Goal: Obtain resource: Download file/media

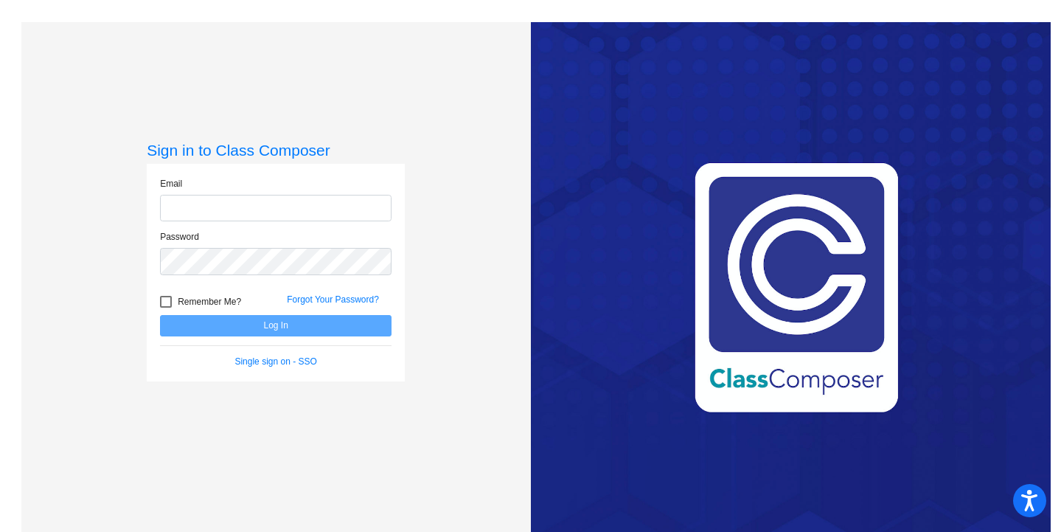
type input "[EMAIL_ADDRESS][DOMAIN_NAME]"
click at [246, 323] on button "Log In" at bounding box center [276, 325] width 232 height 21
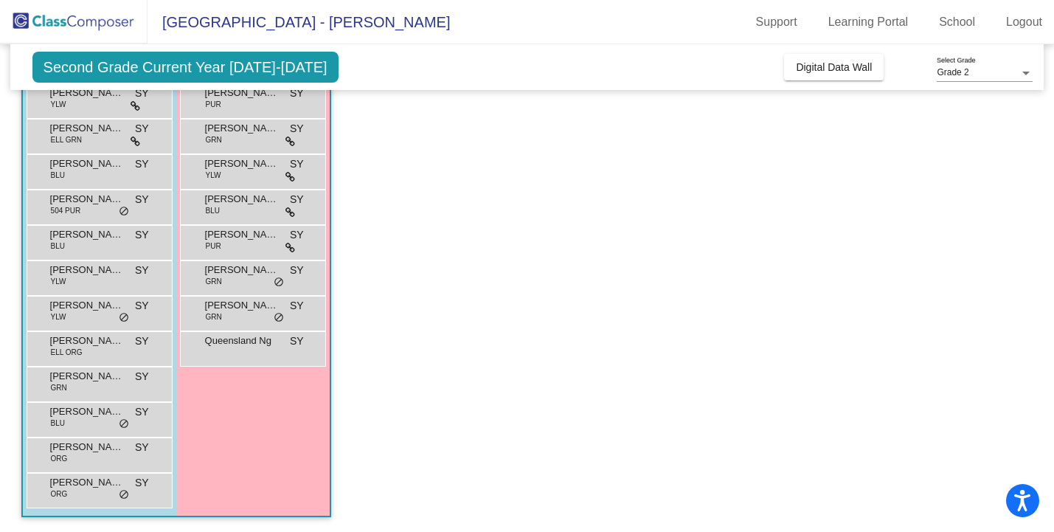
scroll to position [218, 0]
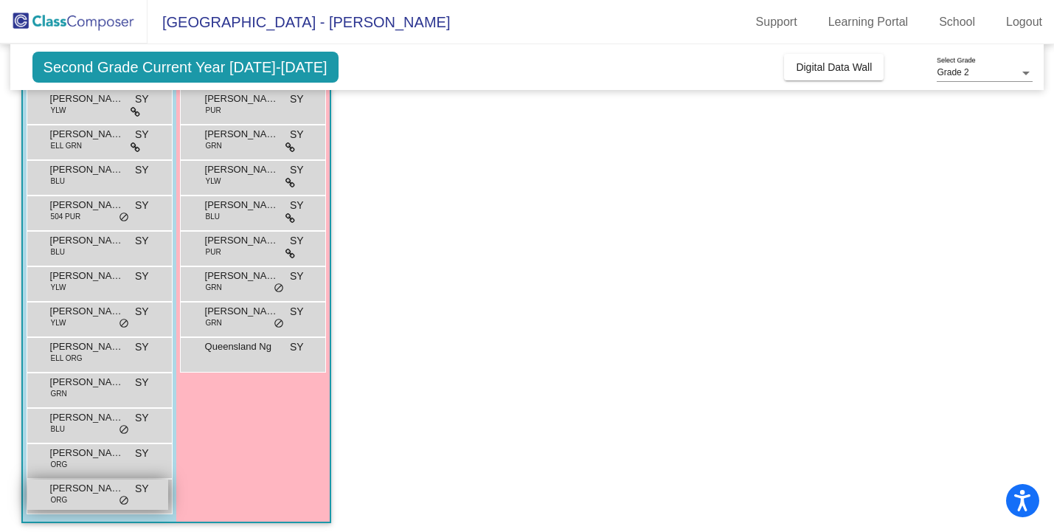
click at [124, 496] on span "do_not_disturb_alt" at bounding box center [124, 501] width 10 height 12
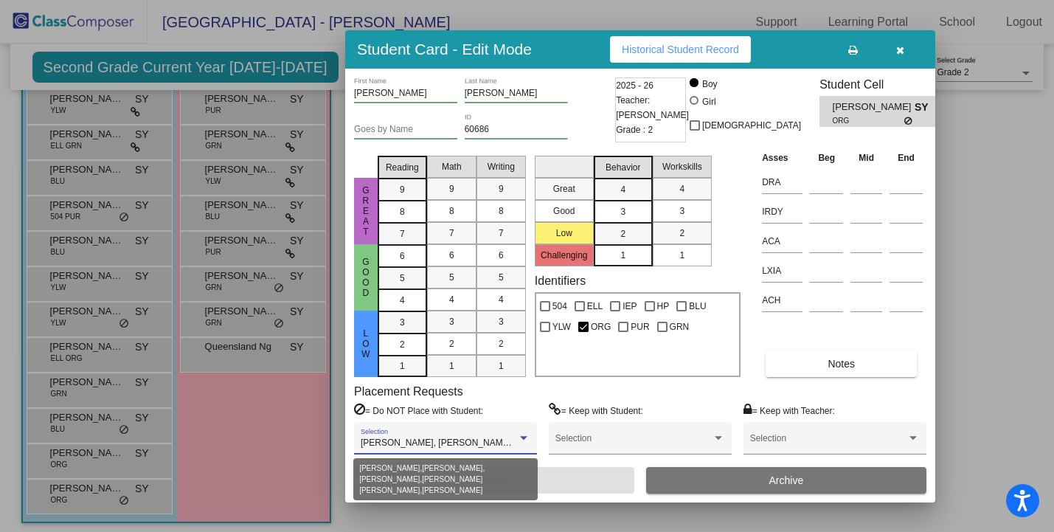
click at [527, 437] on div at bounding box center [523, 438] width 7 height 4
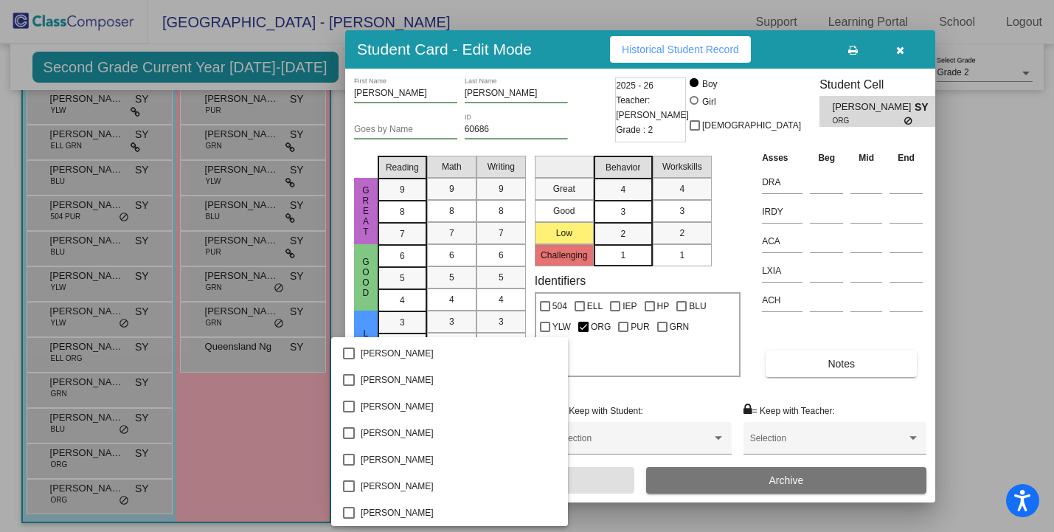
scroll to position [0, 0]
click at [586, 396] on div at bounding box center [527, 266] width 1054 height 532
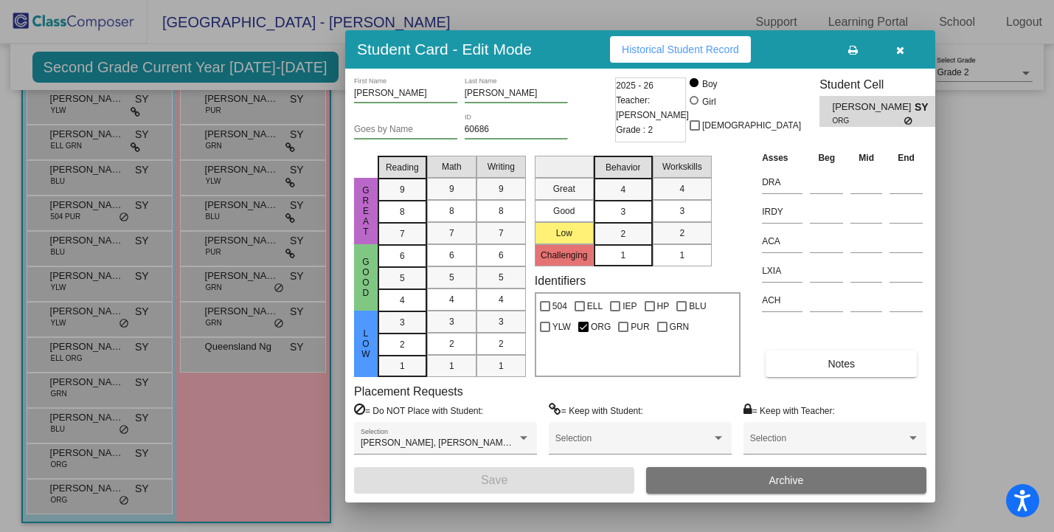
click at [90, 431] on div at bounding box center [527, 266] width 1054 height 532
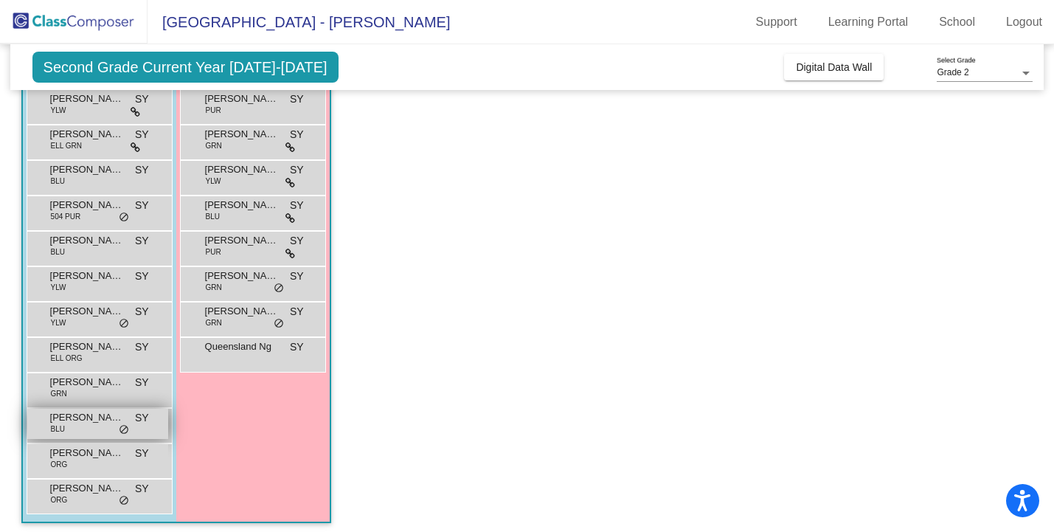
click at [119, 426] on span "do_not_disturb_alt" at bounding box center [124, 430] width 10 height 12
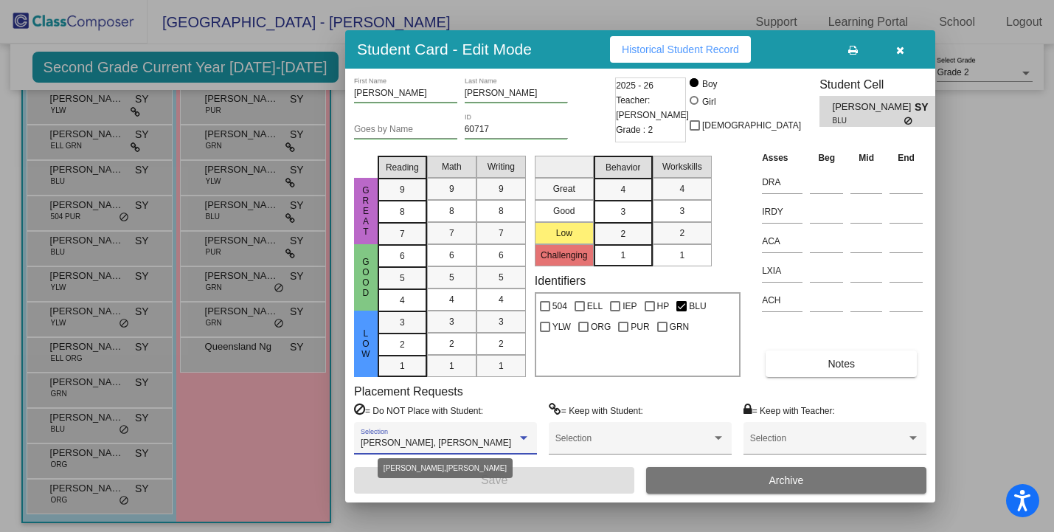
click at [524, 438] on div at bounding box center [523, 438] width 7 height 4
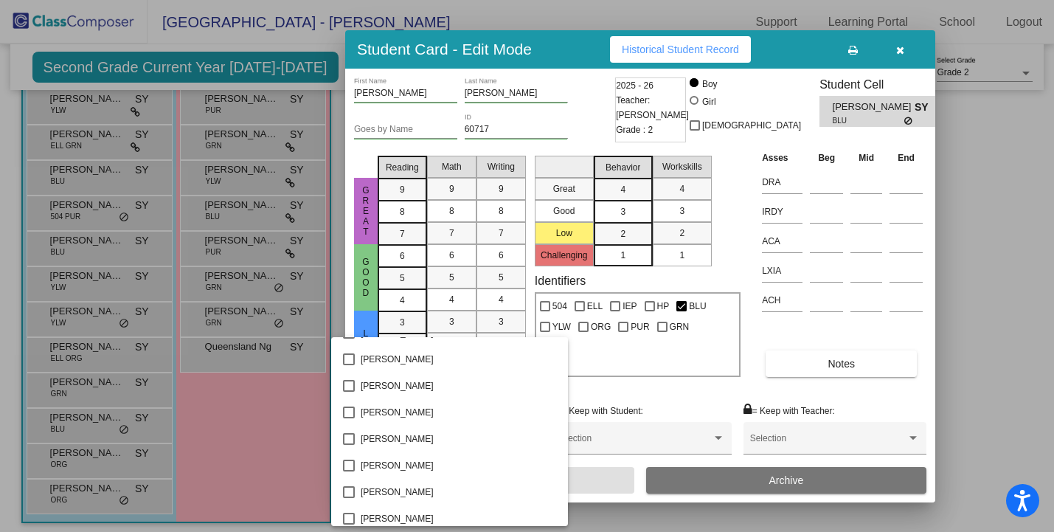
scroll to position [1696, 0]
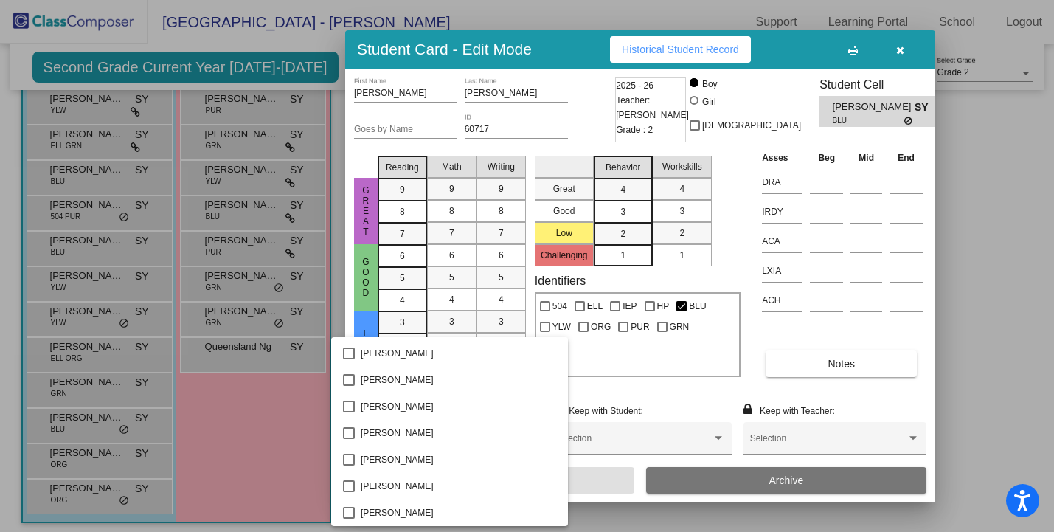
click at [629, 389] on div at bounding box center [527, 266] width 1054 height 532
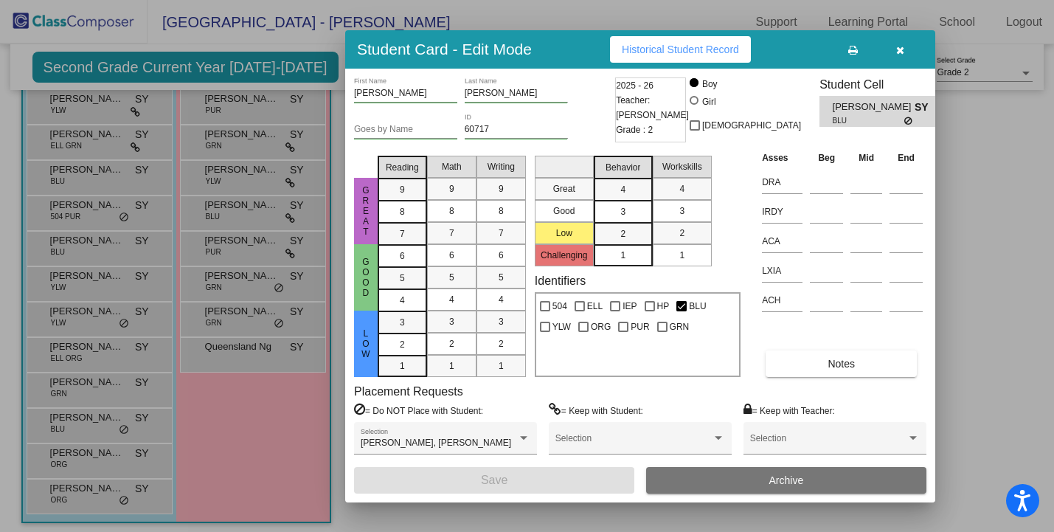
click at [124, 218] on div at bounding box center [527, 266] width 1054 height 532
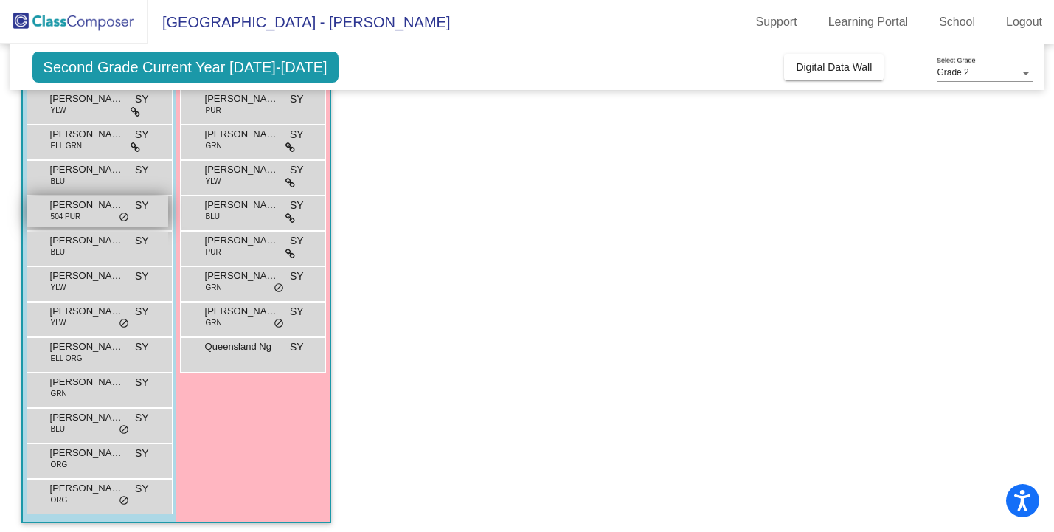
click at [120, 218] on span "do_not_disturb_alt" at bounding box center [124, 218] width 10 height 12
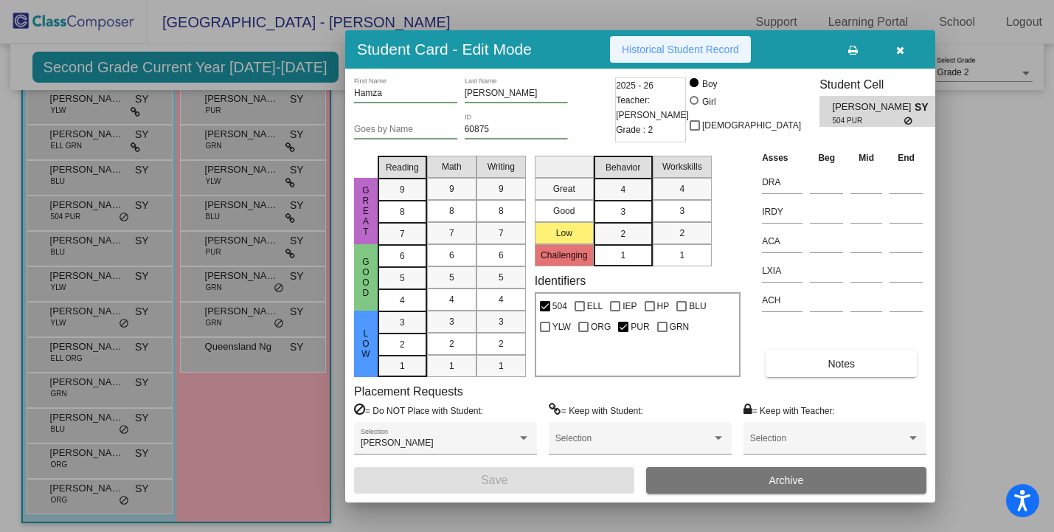
click at [680, 50] on span "Historical Student Record" at bounding box center [680, 50] width 117 height 12
click at [243, 420] on div at bounding box center [527, 266] width 1054 height 532
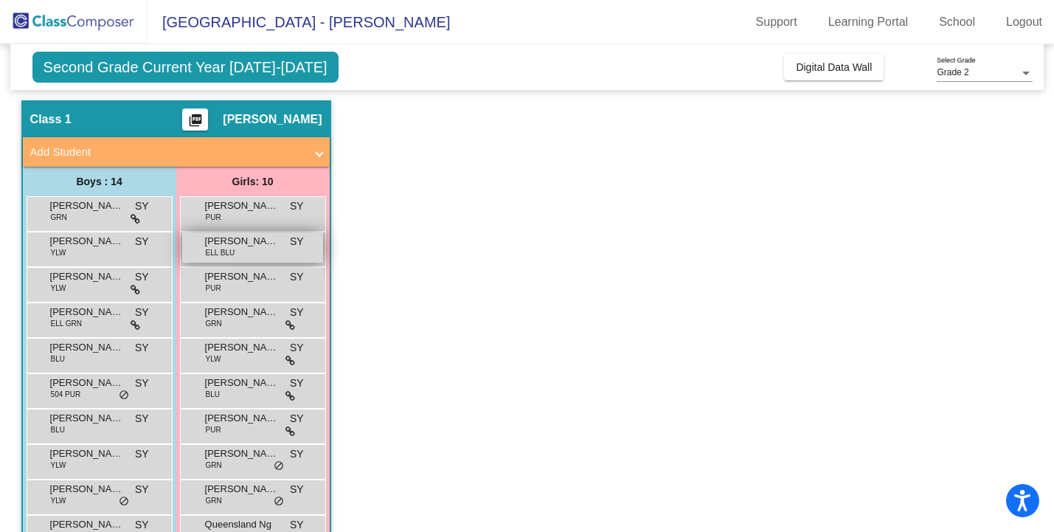
scroll to position [0, 0]
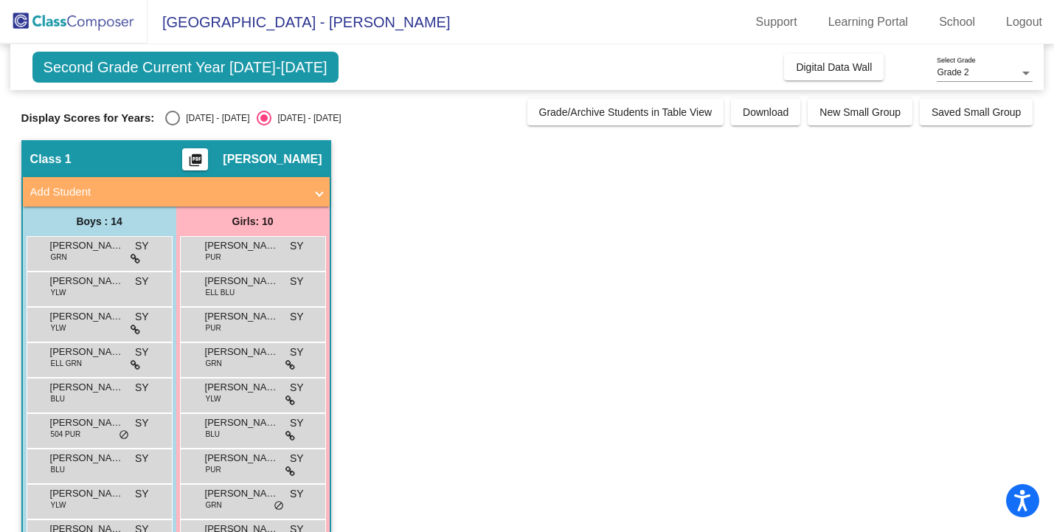
click at [200, 156] on mat-icon "picture_as_pdf" at bounding box center [196, 163] width 18 height 21
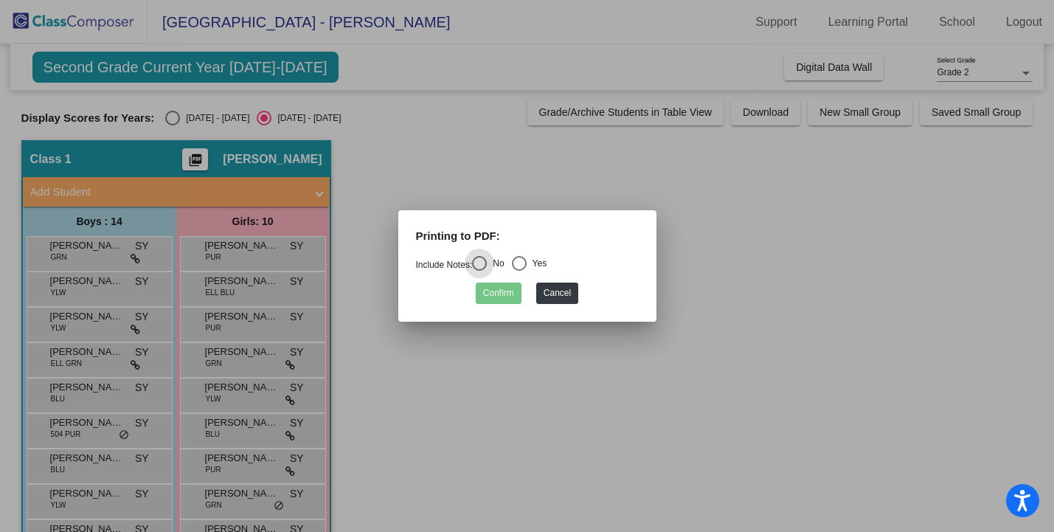
click at [493, 265] on div "No" at bounding box center [495, 263] width 17 height 13
click at [479, 271] on input "No" at bounding box center [479, 271] width 1 height 1
radio input "true"
click at [503, 291] on button "Confirm" at bounding box center [499, 292] width 46 height 21
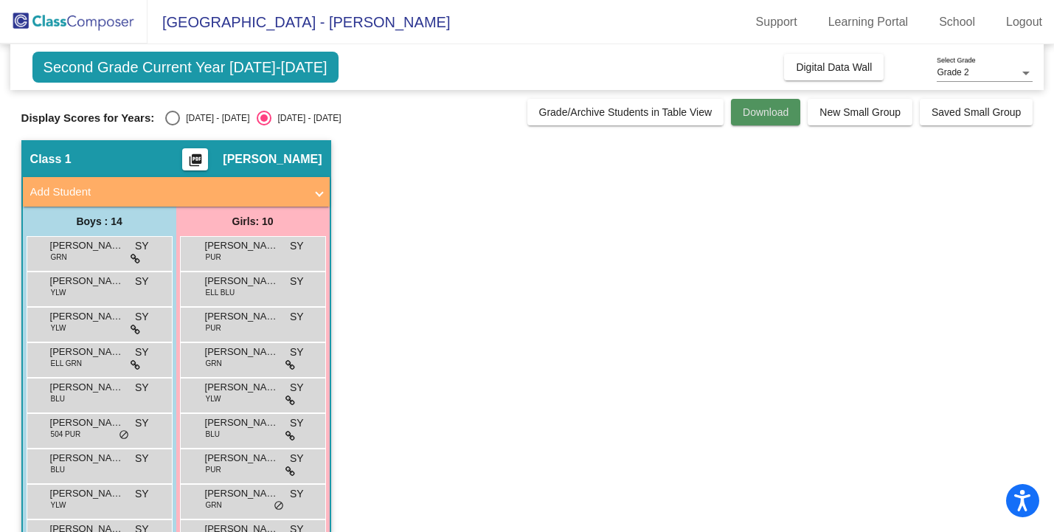
click at [751, 115] on span "Download" at bounding box center [766, 112] width 46 height 12
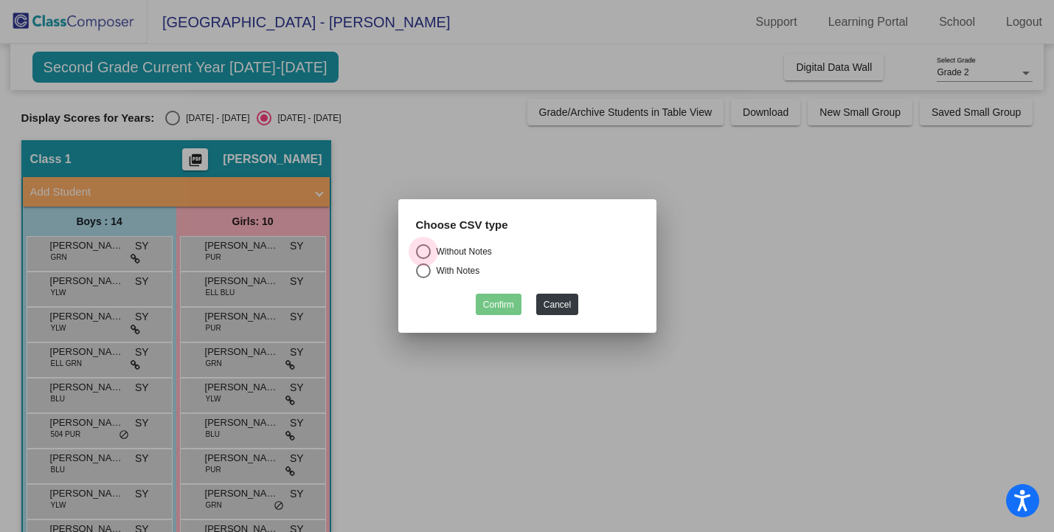
click at [442, 254] on div "Without Notes" at bounding box center [461, 251] width 61 height 13
click at [423, 259] on input "Without Notes" at bounding box center [423, 259] width 1 height 1
radio input "true"
click at [505, 305] on button "Confirm" at bounding box center [499, 304] width 46 height 21
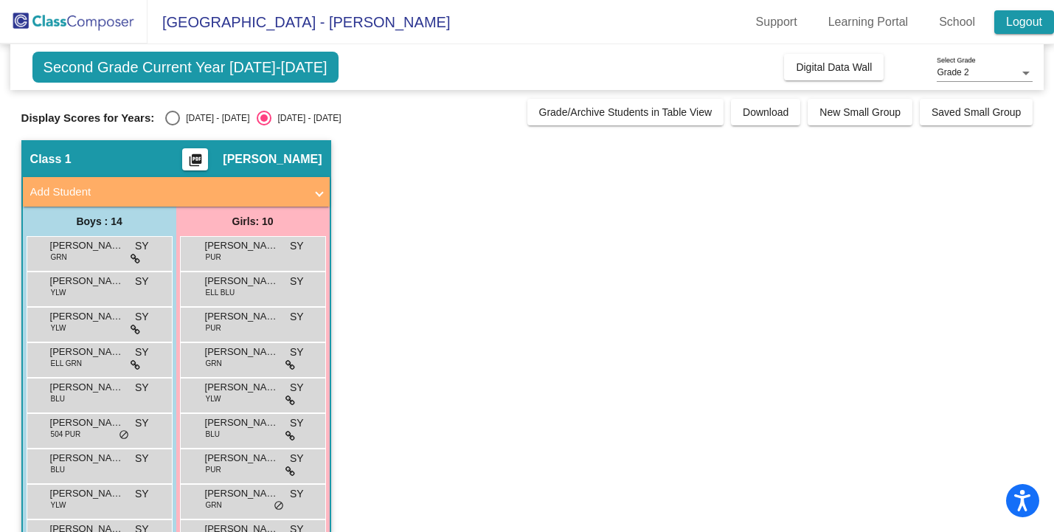
click at [1015, 24] on link "Logout" at bounding box center [1024, 22] width 60 height 24
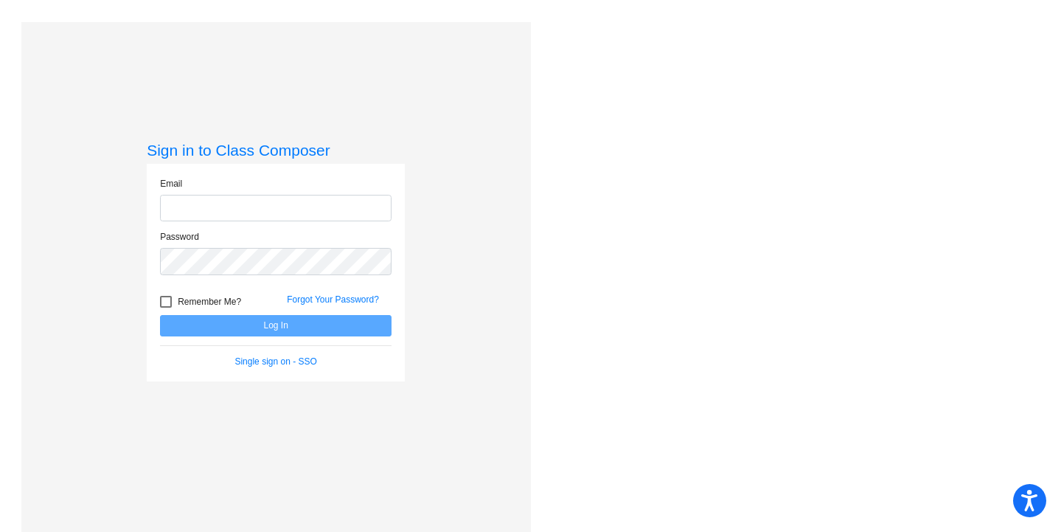
type input "[EMAIL_ADDRESS][DOMAIN_NAME]"
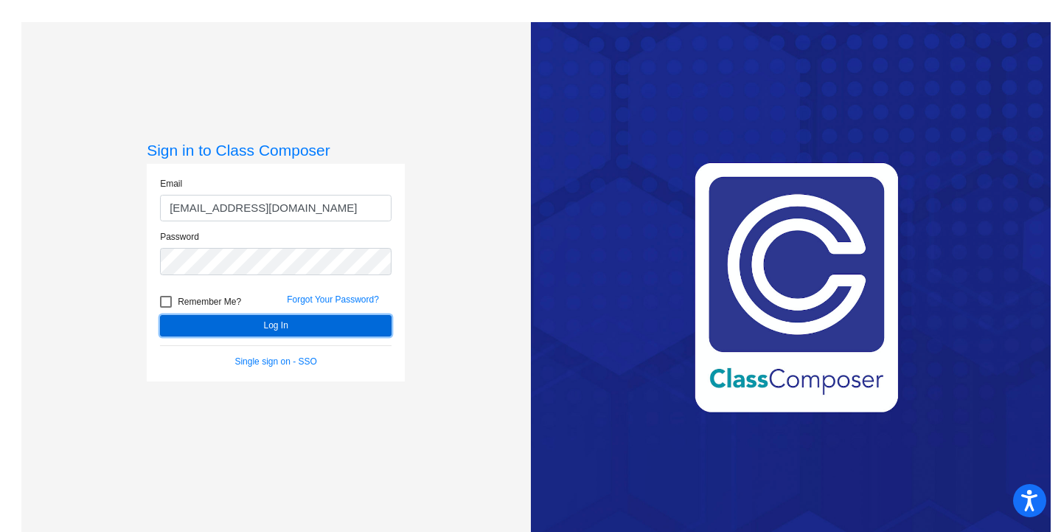
click at [261, 315] on button "Log In" at bounding box center [276, 325] width 232 height 21
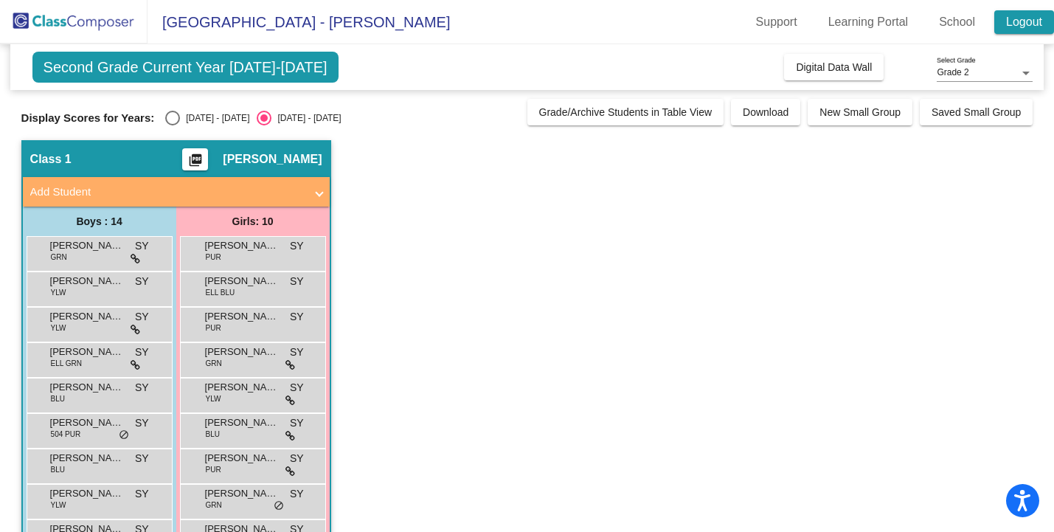
click at [1022, 28] on link "Logout" at bounding box center [1024, 22] width 60 height 24
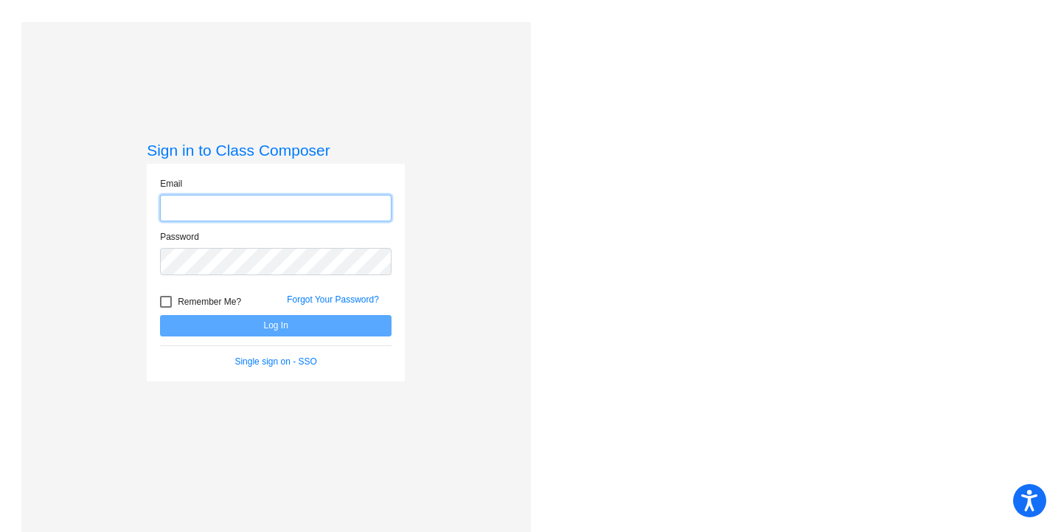
type input "[EMAIL_ADDRESS][DOMAIN_NAME]"
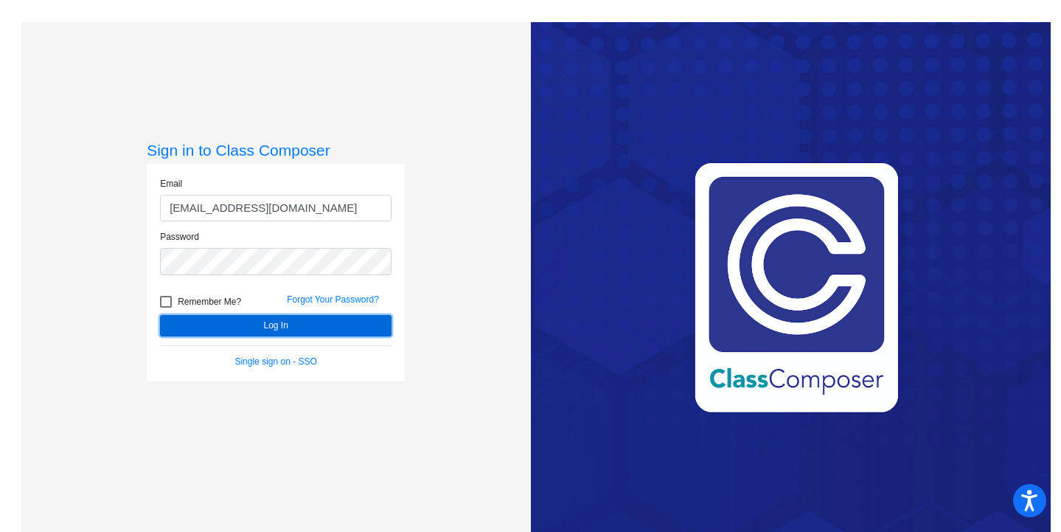
click at [269, 322] on button "Log In" at bounding box center [276, 325] width 232 height 21
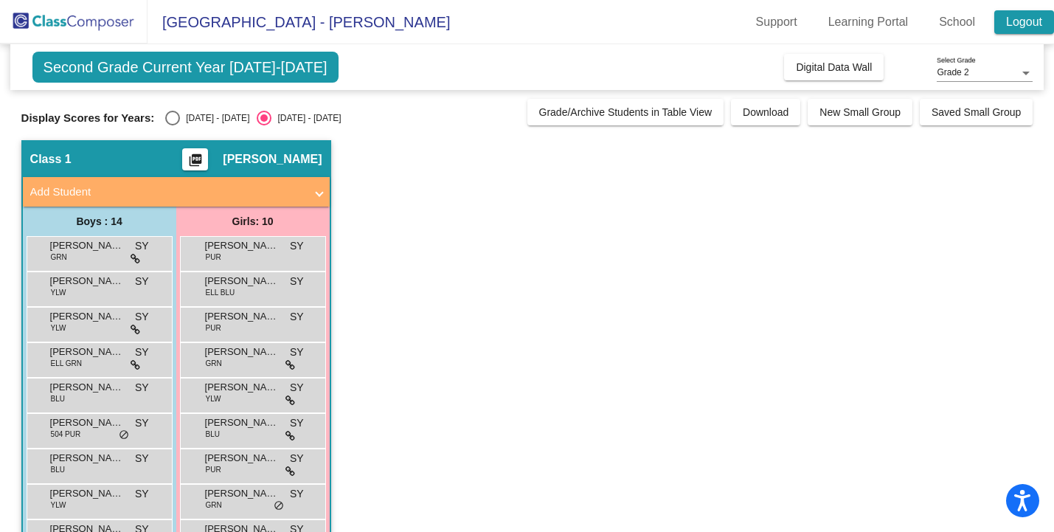
click at [1017, 27] on link "Logout" at bounding box center [1024, 22] width 60 height 24
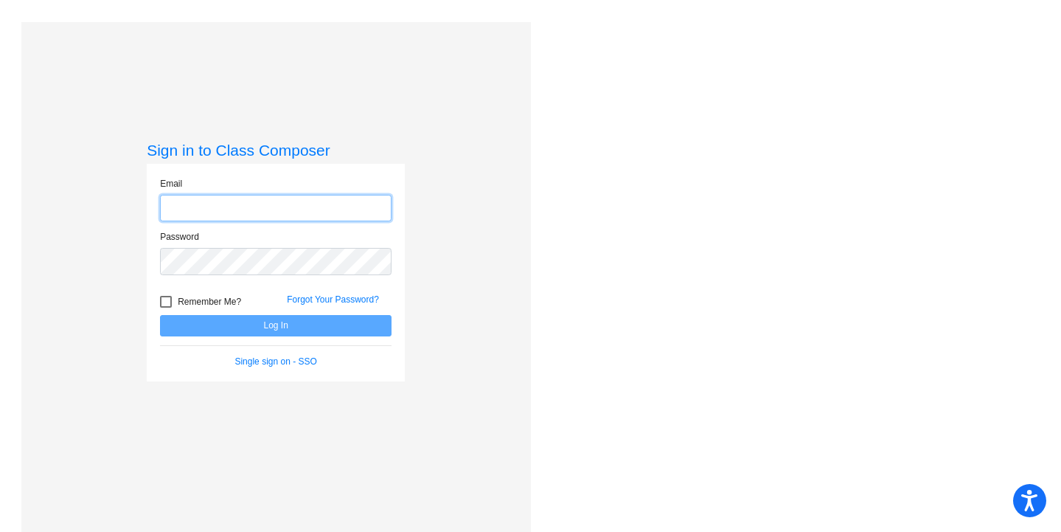
type input "[EMAIL_ADDRESS][DOMAIN_NAME]"
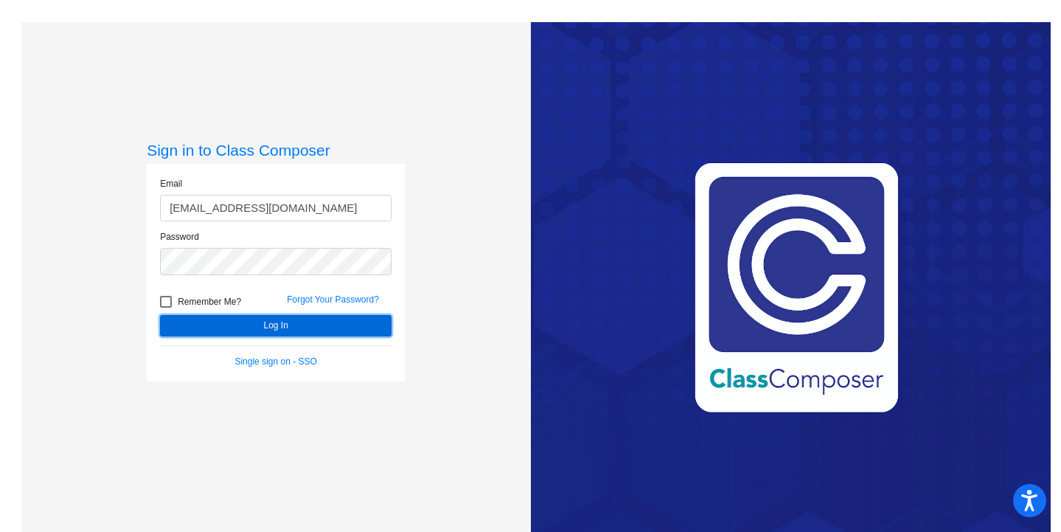
click at [277, 322] on button "Log In" at bounding box center [276, 325] width 232 height 21
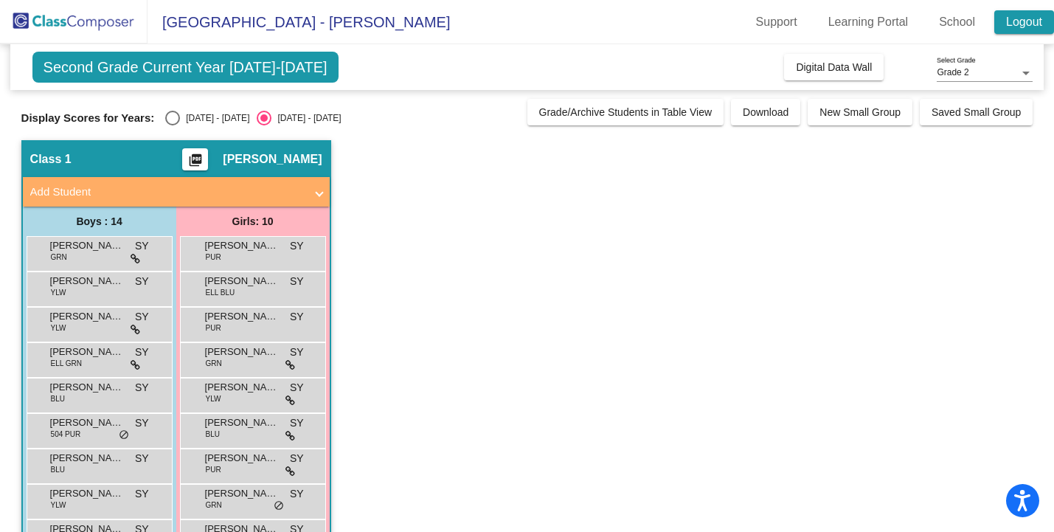
click at [1008, 17] on link "Logout" at bounding box center [1024, 22] width 60 height 24
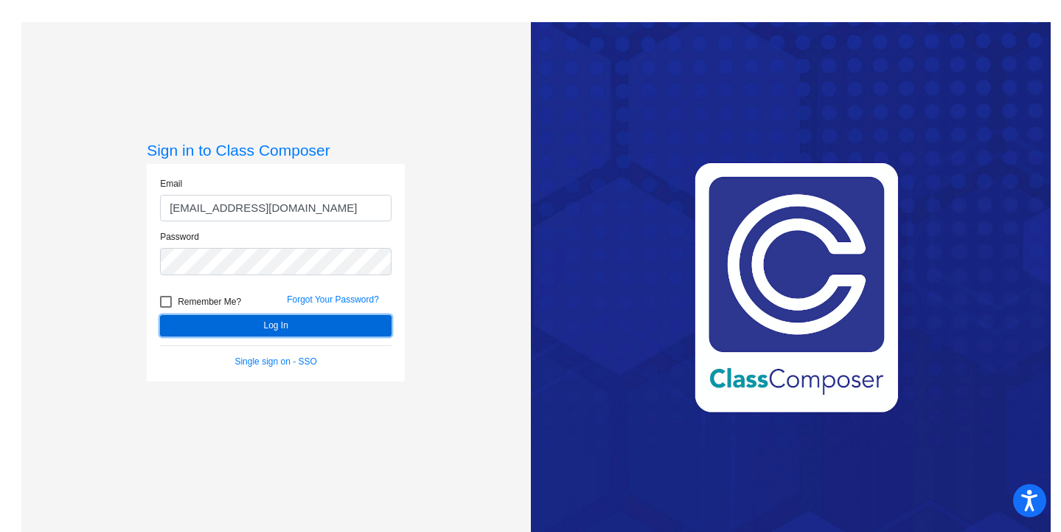
click at [275, 319] on button "Log In" at bounding box center [276, 325] width 232 height 21
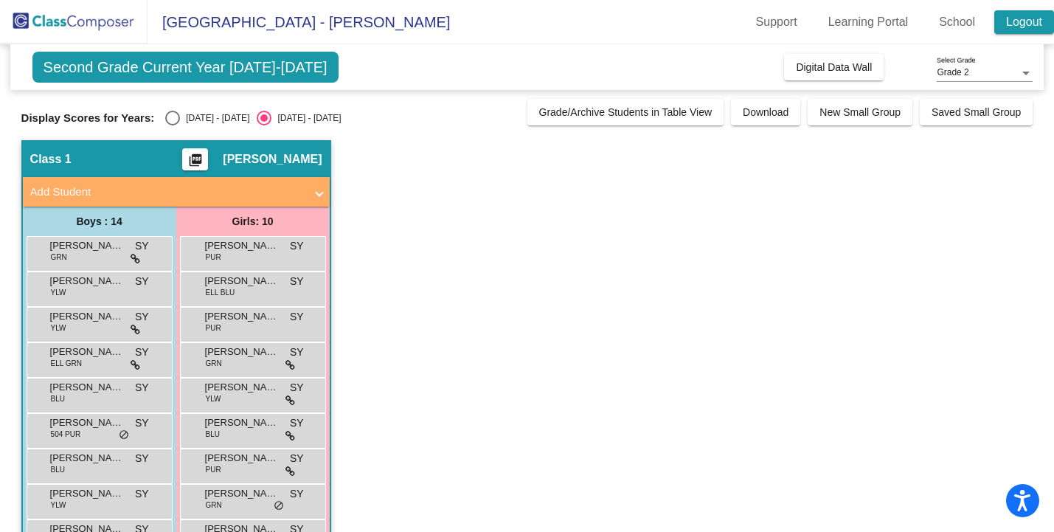
click at [1030, 24] on link "Logout" at bounding box center [1024, 22] width 60 height 24
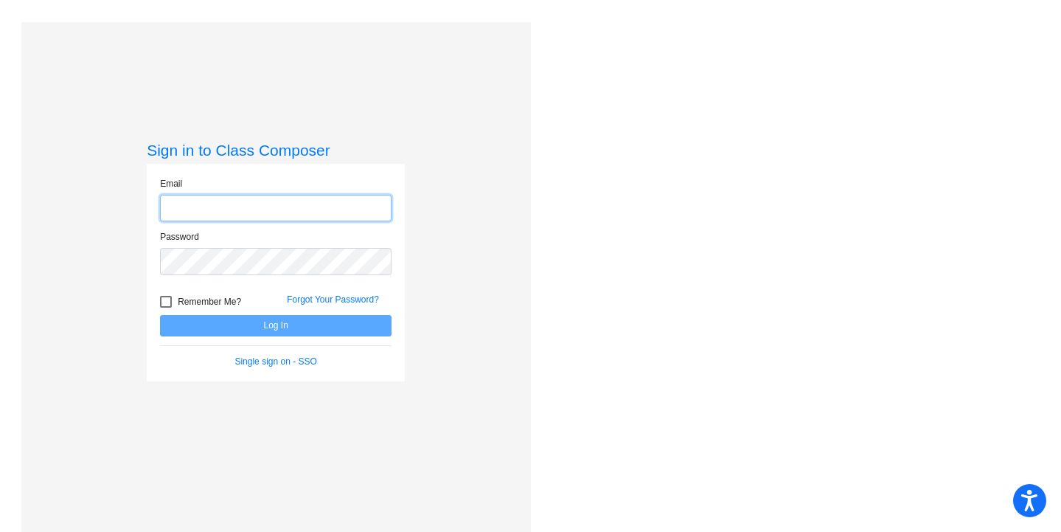
type input "[EMAIL_ADDRESS][DOMAIN_NAME]"
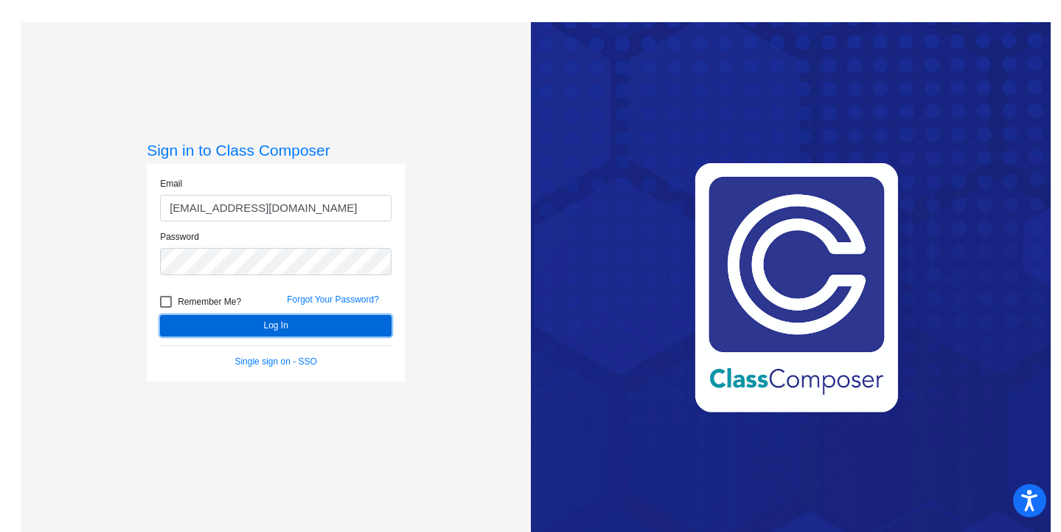
click at [264, 325] on button "Log In" at bounding box center [276, 325] width 232 height 21
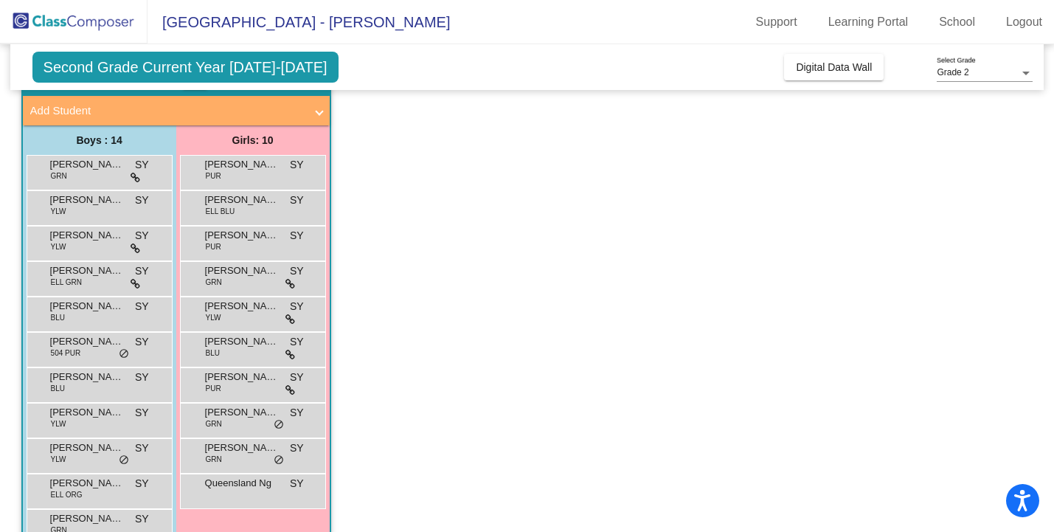
scroll to position [87, 0]
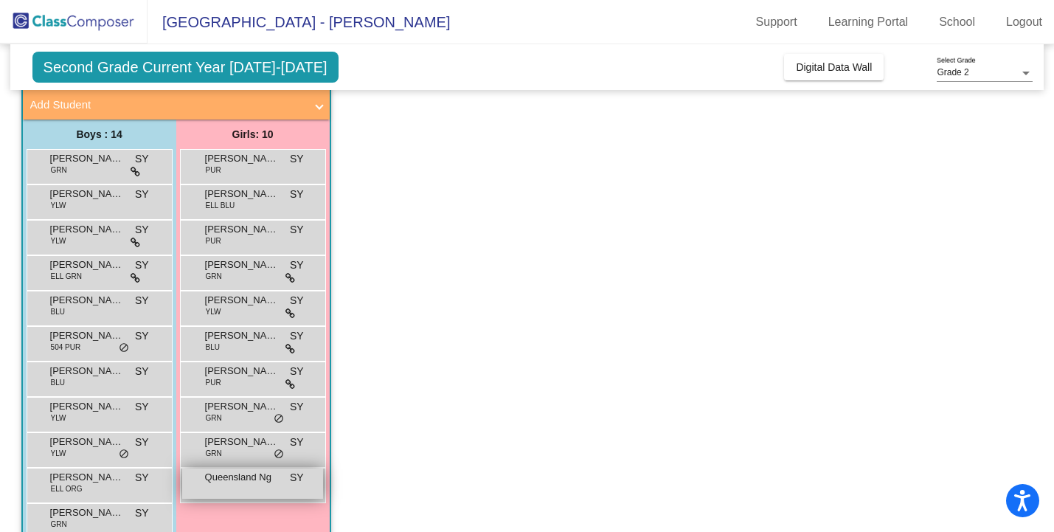
click at [255, 483] on span "Queensland Ng" at bounding box center [242, 477] width 74 height 15
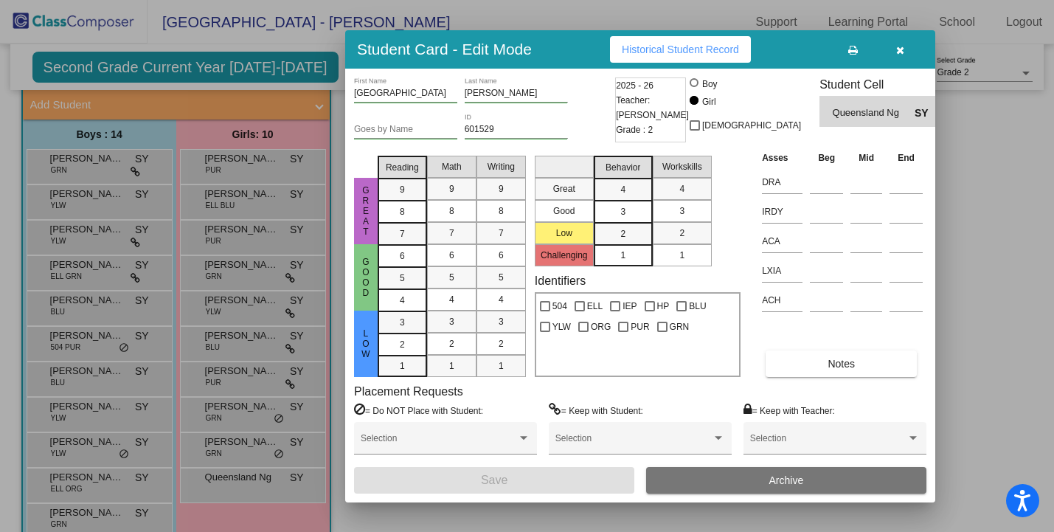
click at [682, 48] on span "Historical Student Record" at bounding box center [680, 50] width 117 height 12
click at [106, 486] on div at bounding box center [527, 266] width 1054 height 532
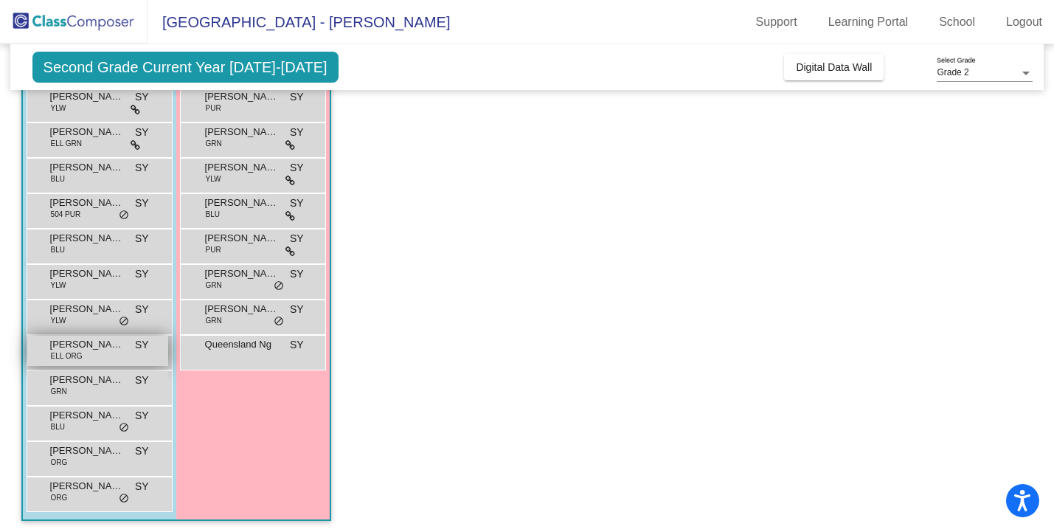
scroll to position [223, 0]
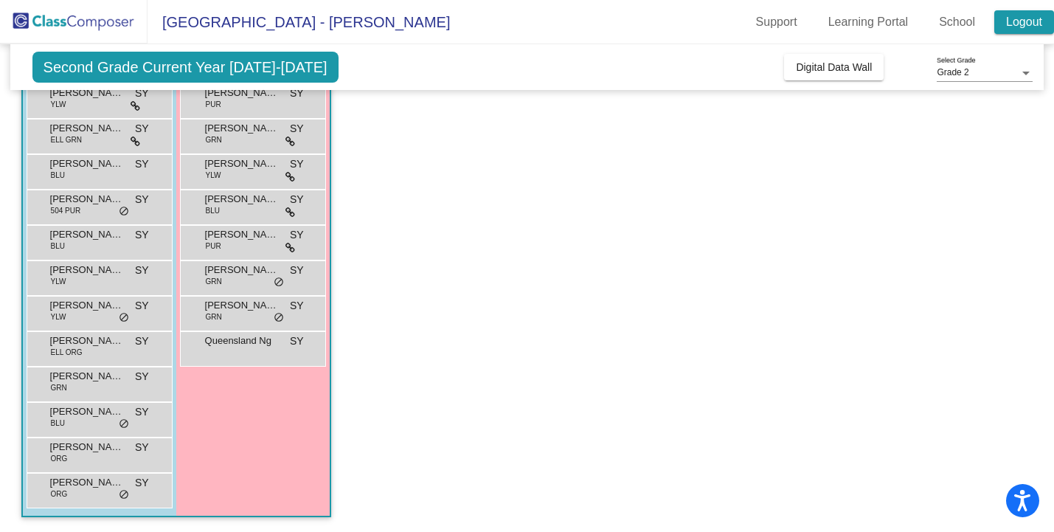
click at [1013, 18] on link "Logout" at bounding box center [1024, 22] width 60 height 24
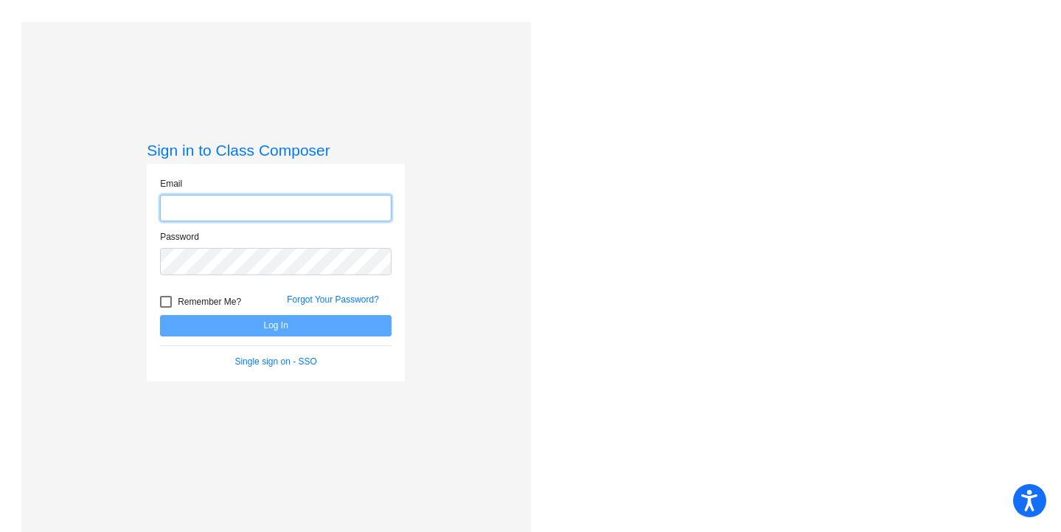
type input "[EMAIL_ADDRESS][DOMAIN_NAME]"
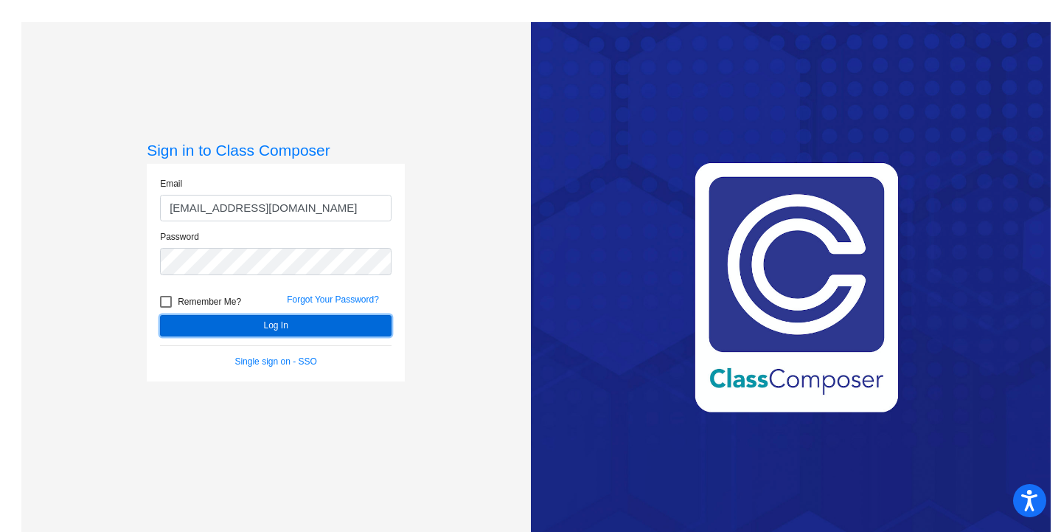
click at [249, 324] on button "Log In" at bounding box center [276, 325] width 232 height 21
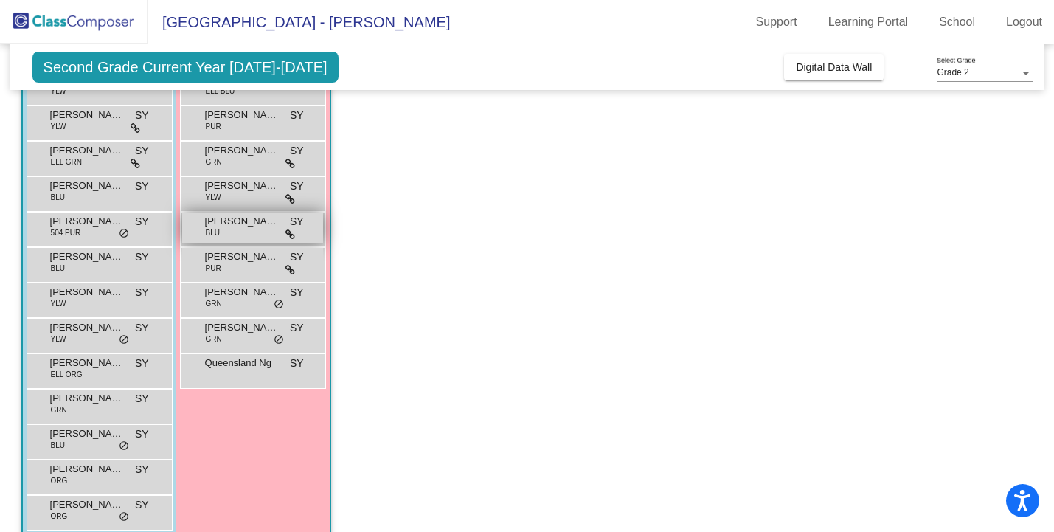
scroll to position [204, 0]
